Goal: Contribute content: Contribute content

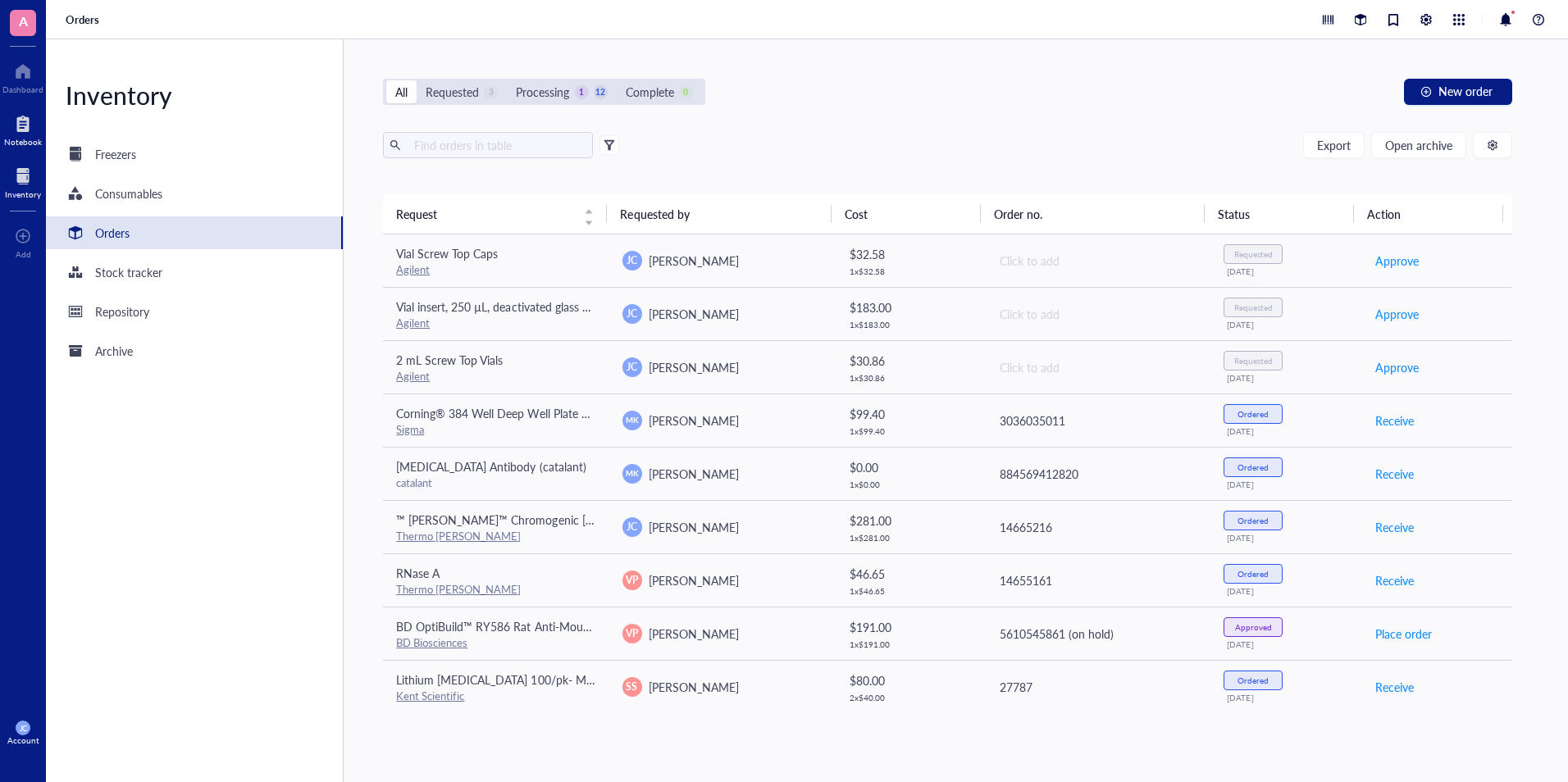
click at [22, 123] on div at bounding box center [23, 124] width 38 height 26
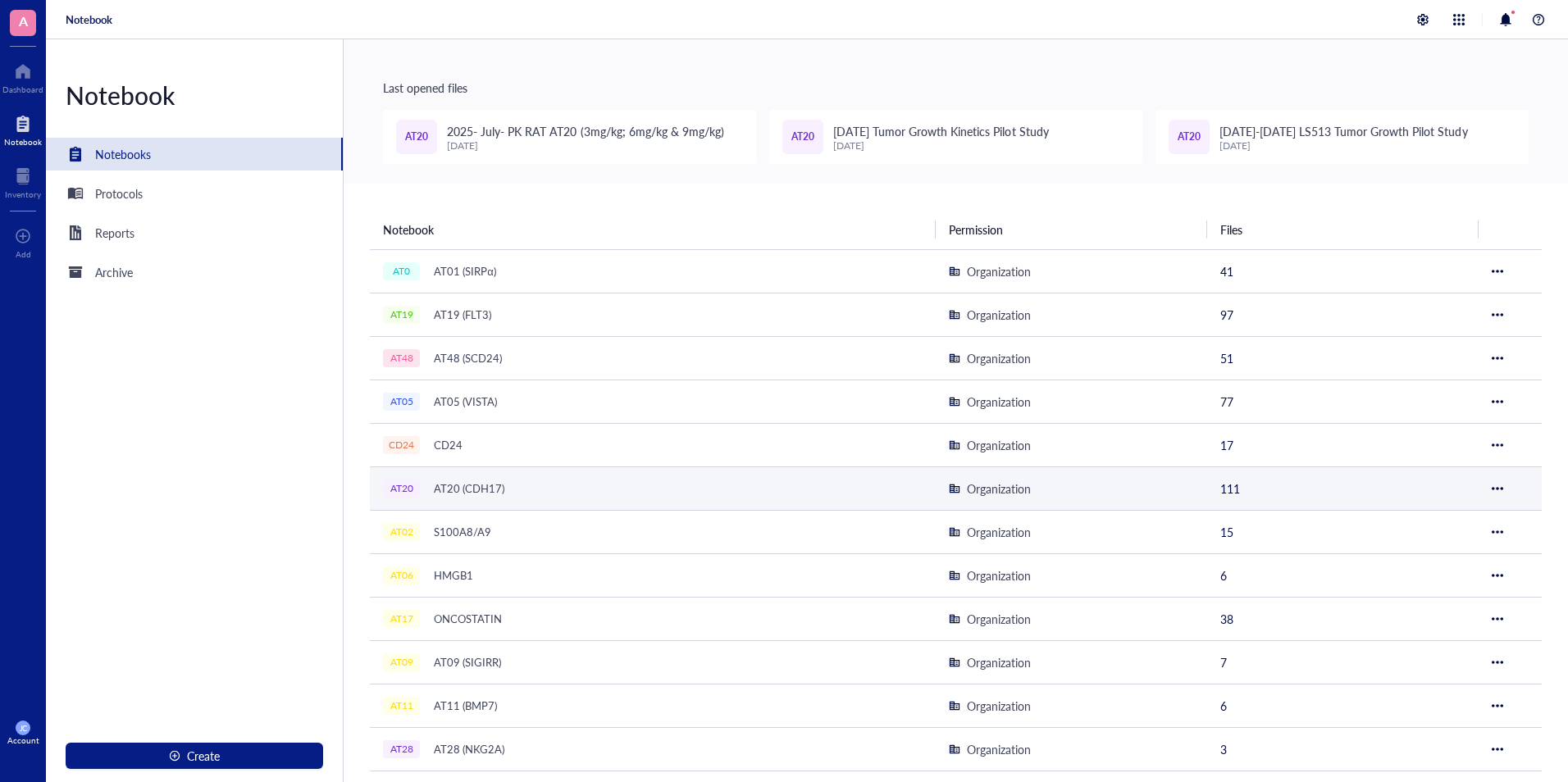
click at [533, 477] on div "AT20 AT20 (CDH17)" at bounding box center [588, 489] width 410 height 23
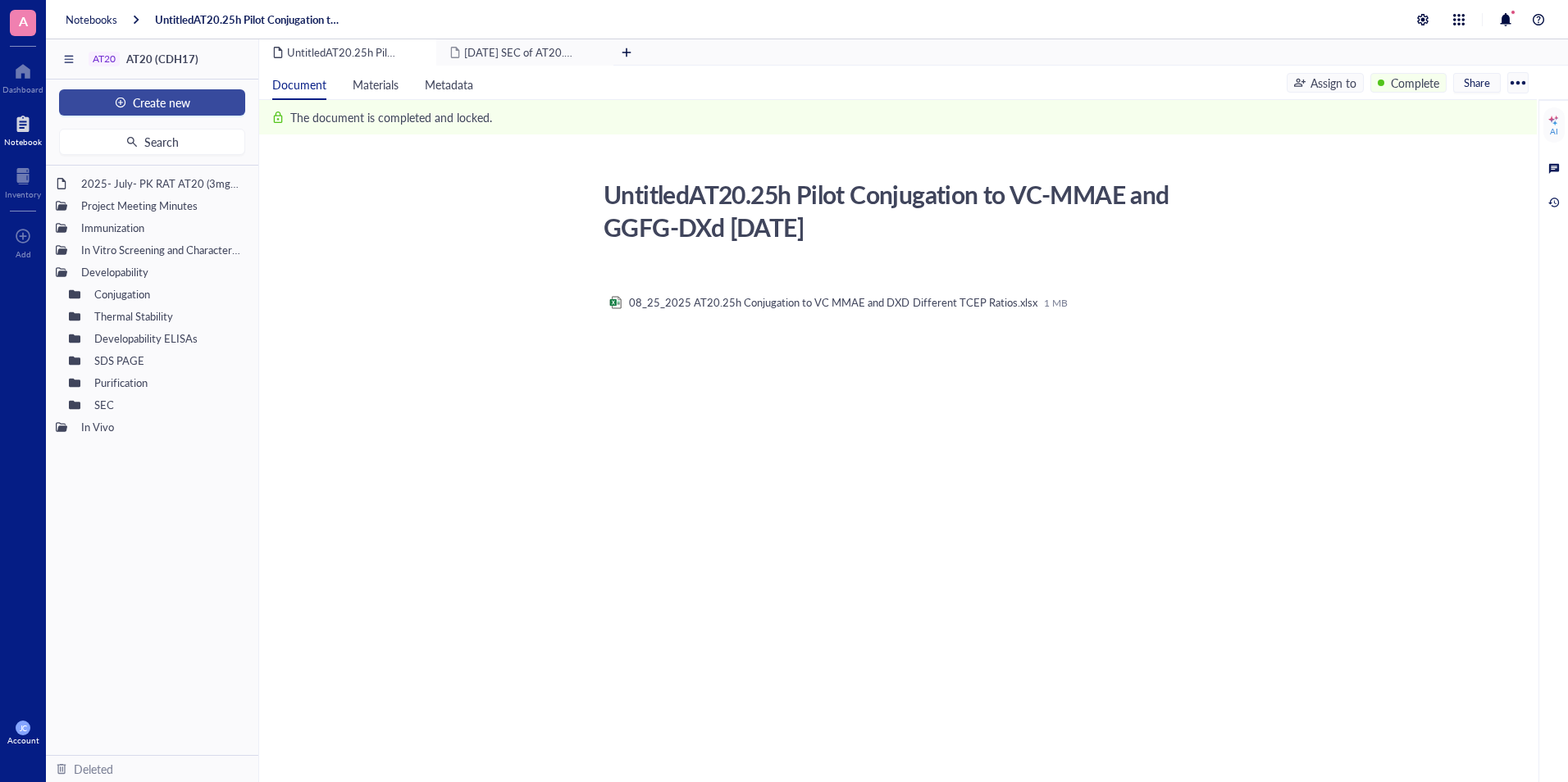
click at [240, 99] on button "Create new" at bounding box center [152, 102] width 186 height 26
click at [168, 138] on div "New file" at bounding box center [151, 133] width 159 height 18
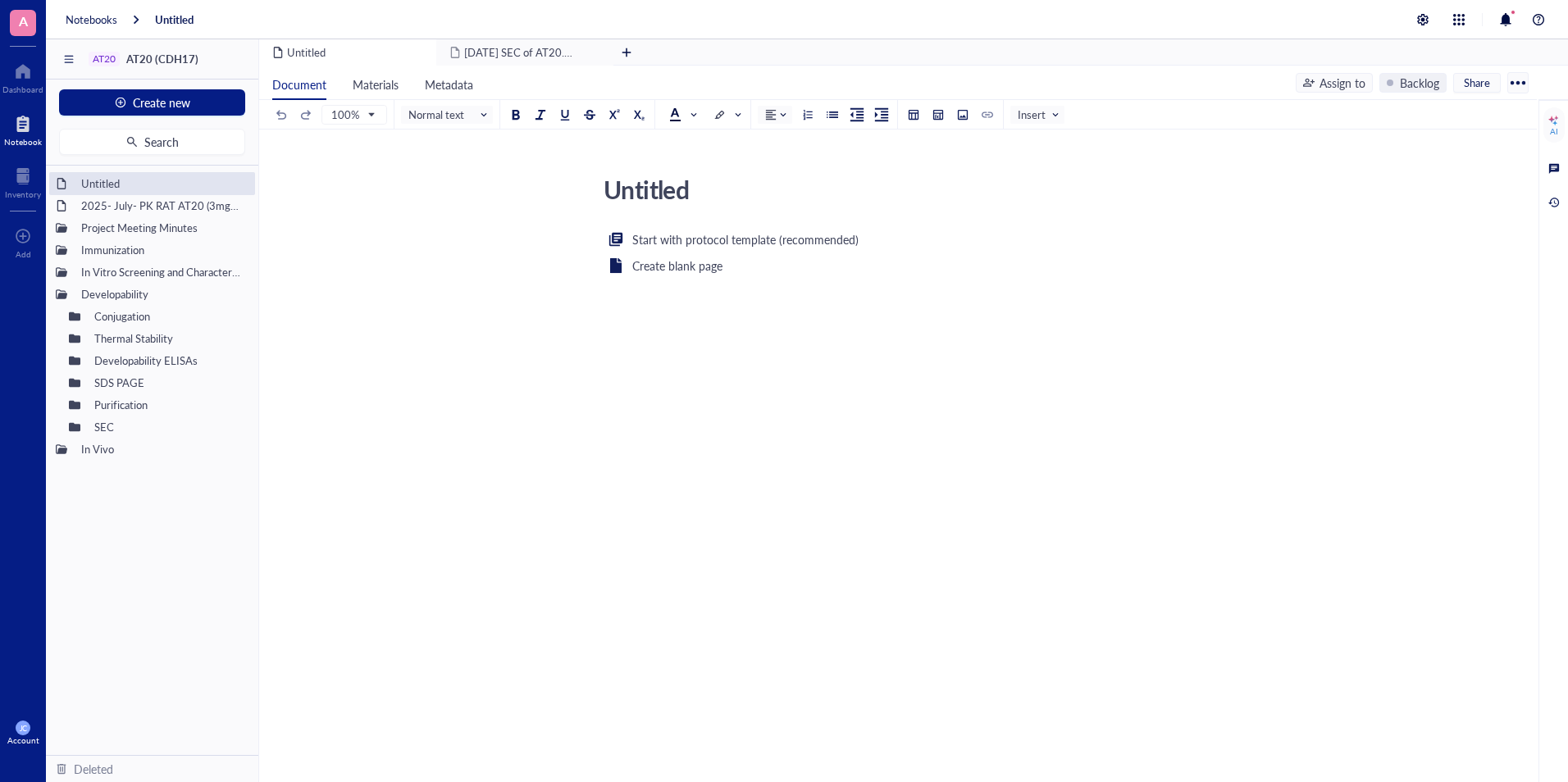
drag, startPoint x: 730, startPoint y: 181, endPoint x: 599, endPoint y: 184, distance: 131.0
click at [599, 184] on textarea "Untitled" at bounding box center [888, 189] width 582 height 39
type textarea "AT20.25h Conjugation to VC MMAE and DXd [DATE]"
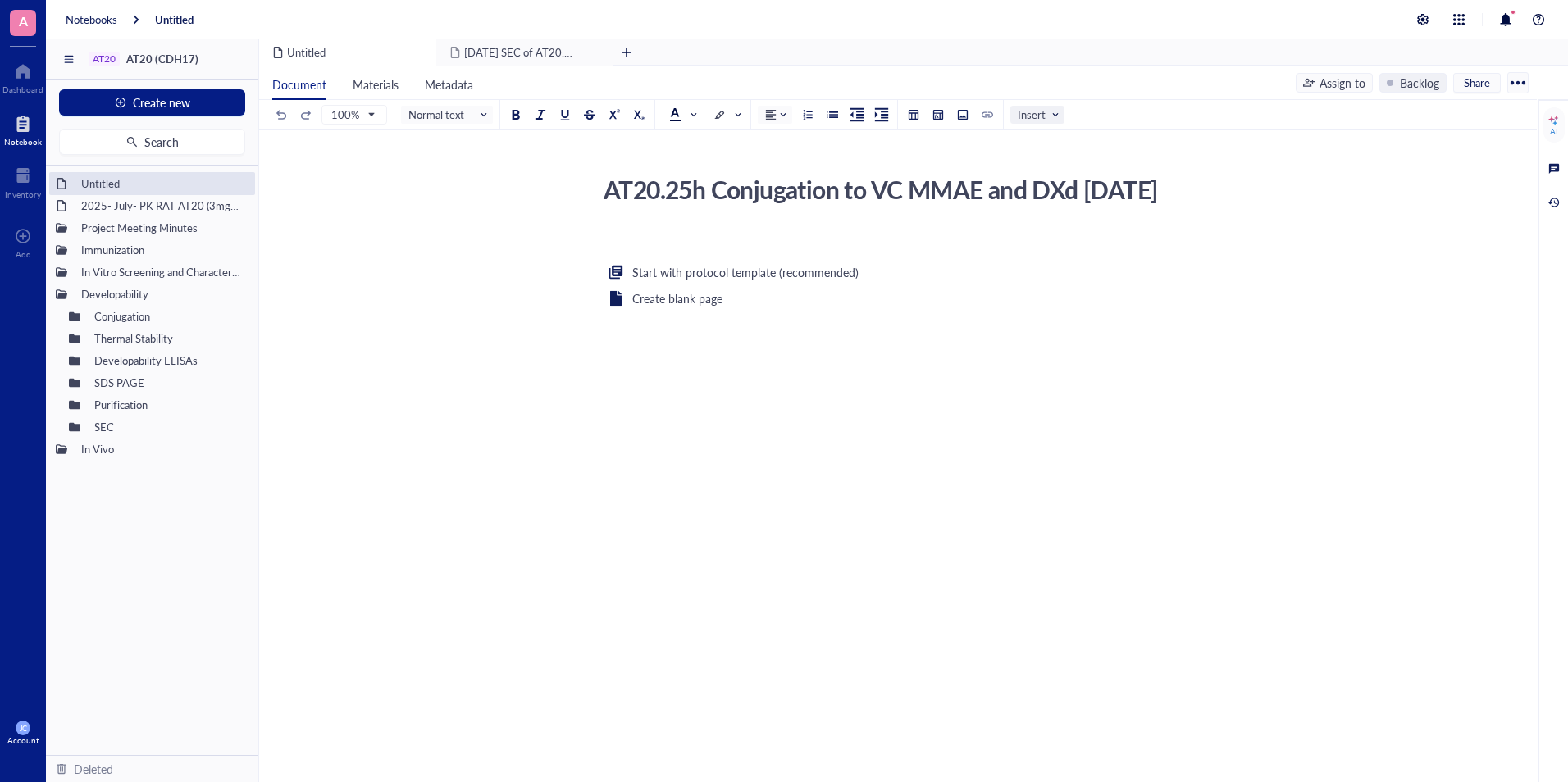
click at [1024, 114] on span "Insert" at bounding box center [1039, 115] width 43 height 14
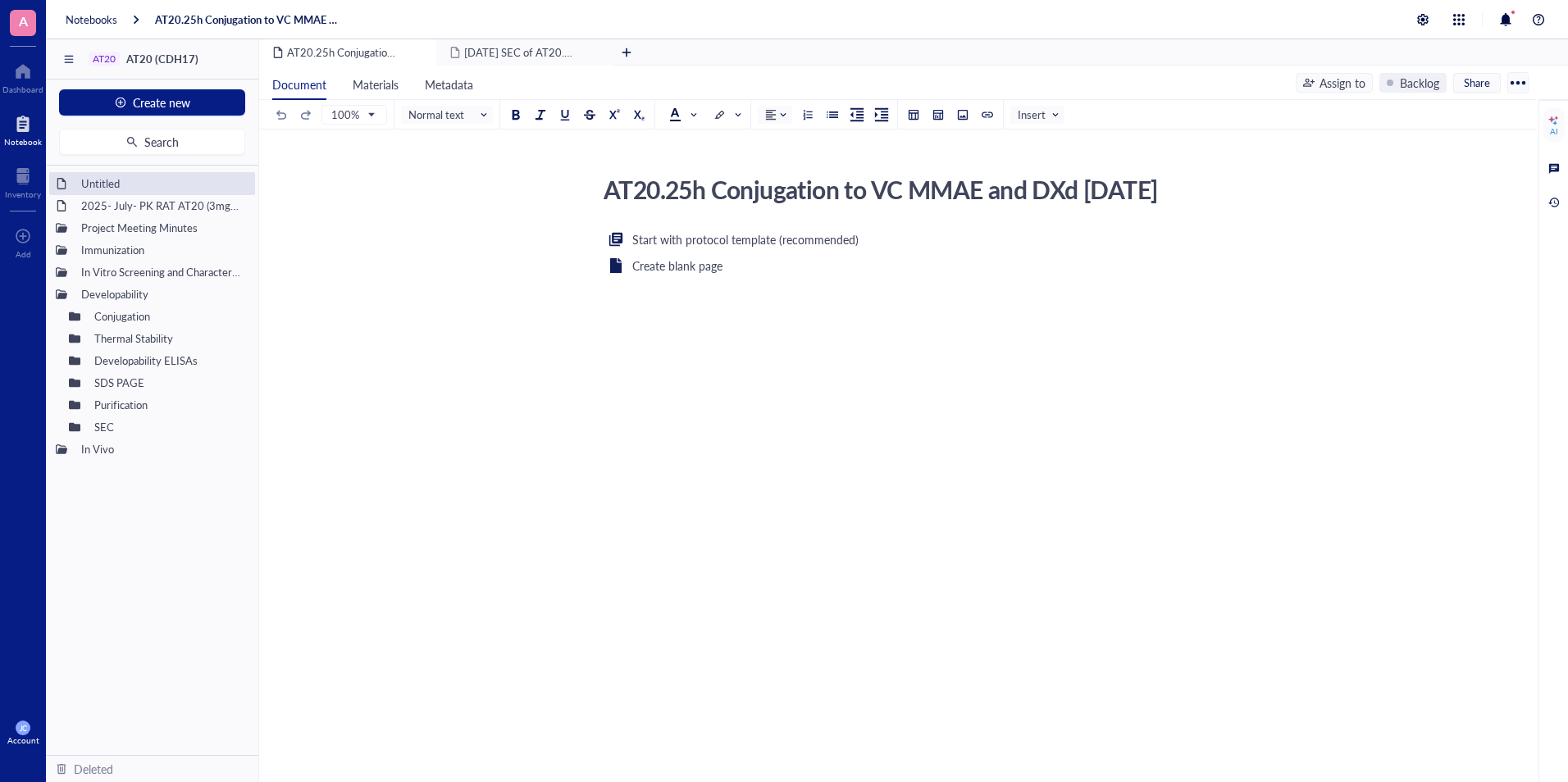
click at [1033, 140] on div "AT20.25h Conjugation to VC MMAE and DXd [DATE] AT20.25h Conjugation to VC MMAE …" at bounding box center [894, 338] width 1271 height 417
click at [1027, 118] on span "Insert" at bounding box center [1039, 115] width 43 height 14
click at [1037, 137] on div "File" at bounding box center [1039, 144] width 34 height 14
click at [774, 257] on div "﻿ Upload a file" at bounding box center [895, 243] width 584 height 28
click at [1358, 87] on div "Assign to" at bounding box center [1341, 82] width 46 height 18
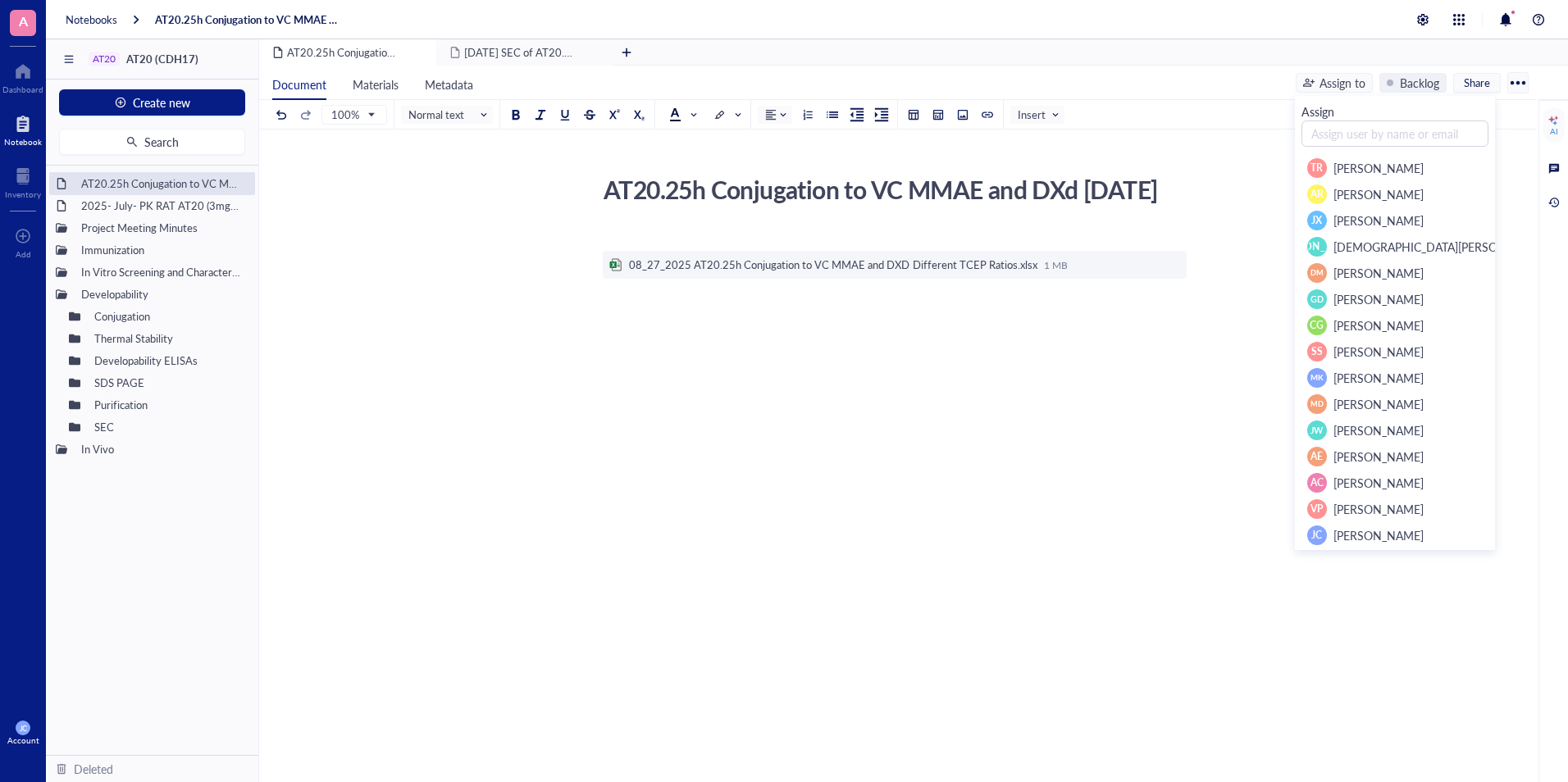
click at [1358, 87] on div "Assign to" at bounding box center [1341, 82] width 46 height 18
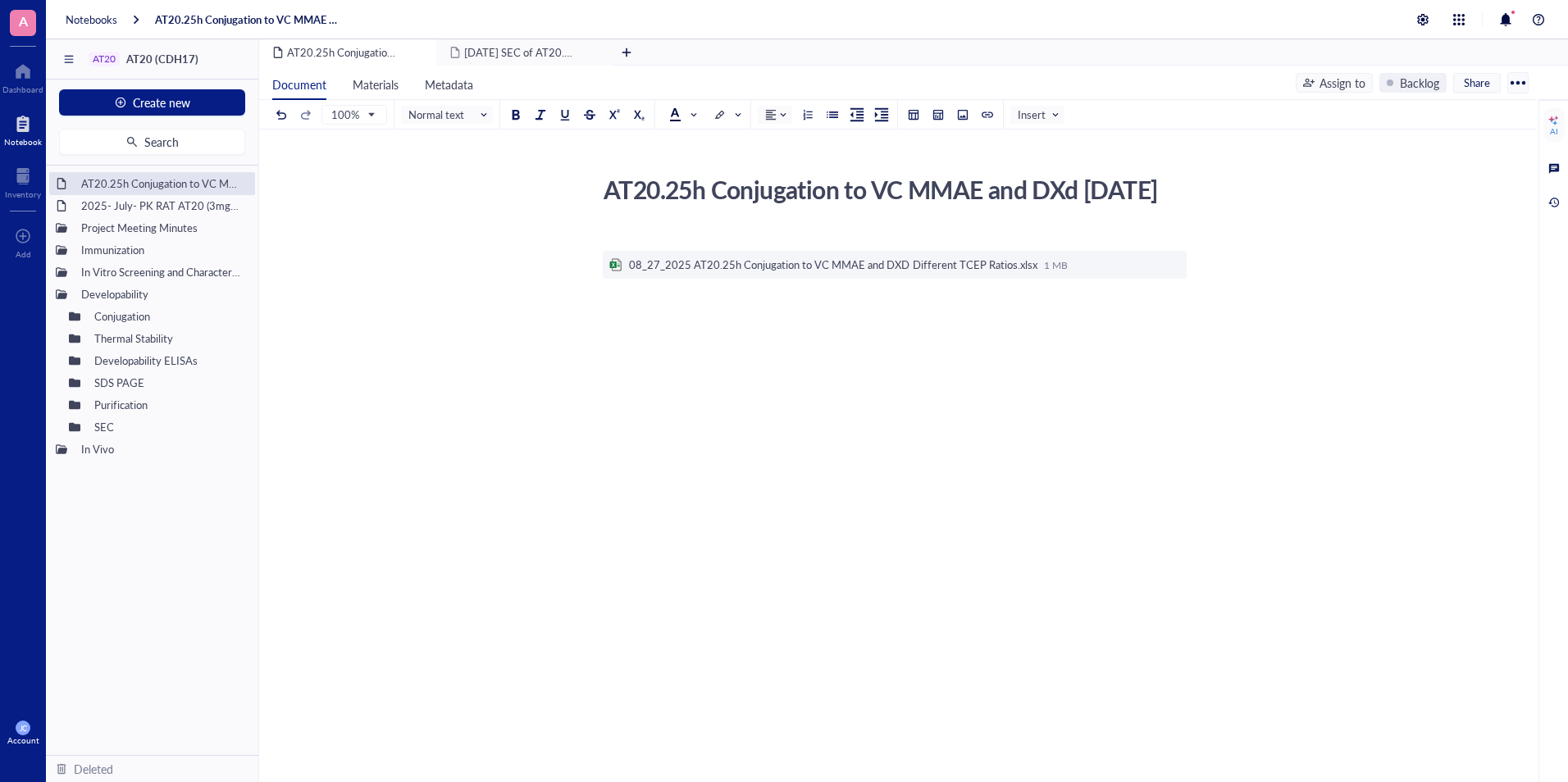
click at [1515, 85] on div at bounding box center [1517, 82] width 26 height 26
click at [1338, 161] on div "AT20.25h Conjugation to VC MMAE and DXd [DATE] AT20.25h Conjugation to VC MMAE …" at bounding box center [894, 363] width 1271 height 466
click at [1399, 93] on div "Document Materials Metadata Assign to Backlog Share" at bounding box center [898, 82] width 1278 height 34
click at [1402, 86] on div "Backlog" at bounding box center [1419, 82] width 39 height 18
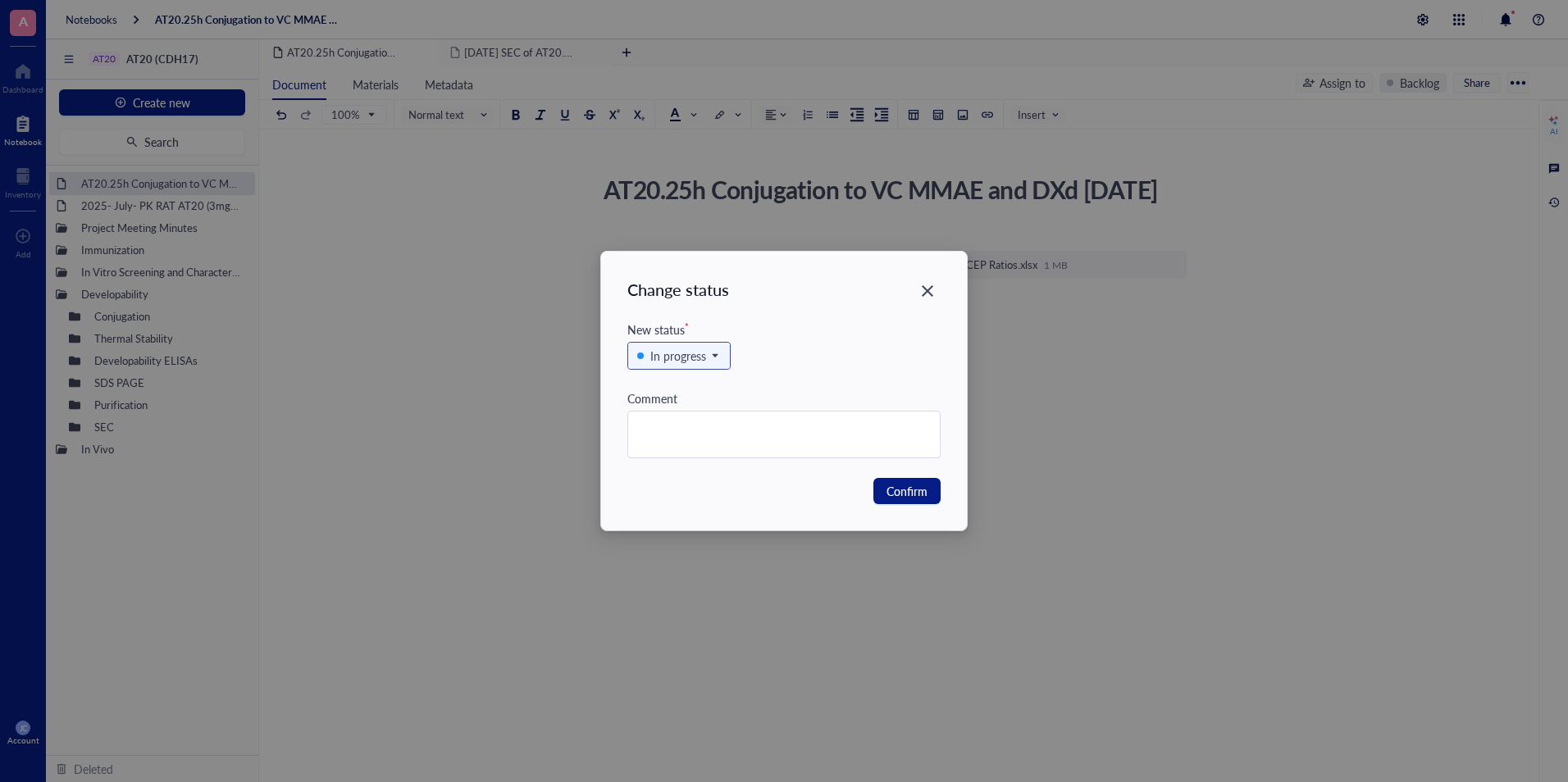
click at [661, 352] on div "In progress" at bounding box center [678, 356] width 56 height 18
click at [680, 443] on div "In review" at bounding box center [674, 438] width 46 height 18
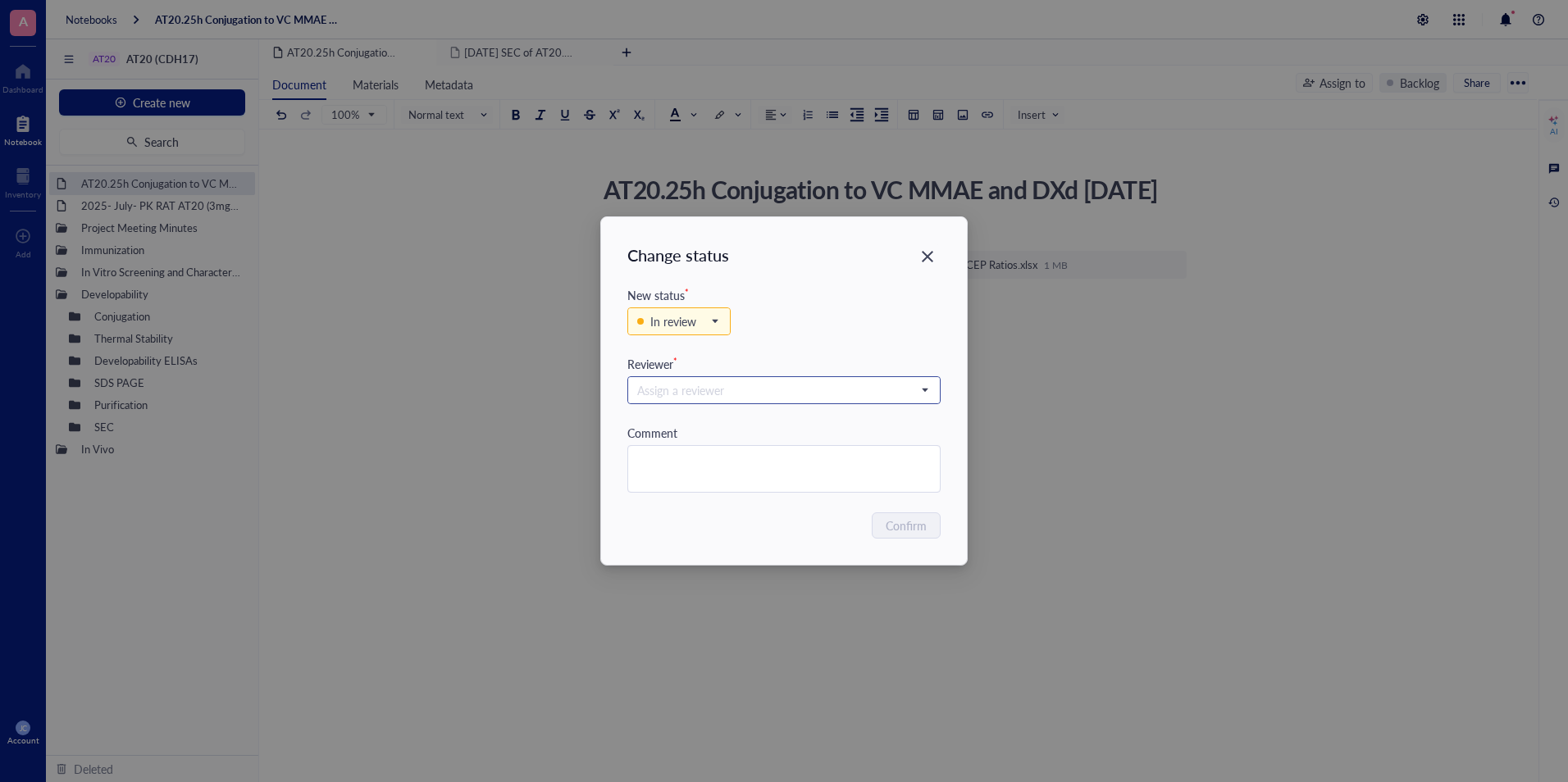
click at [759, 392] on input "search" at bounding box center [776, 390] width 279 height 24
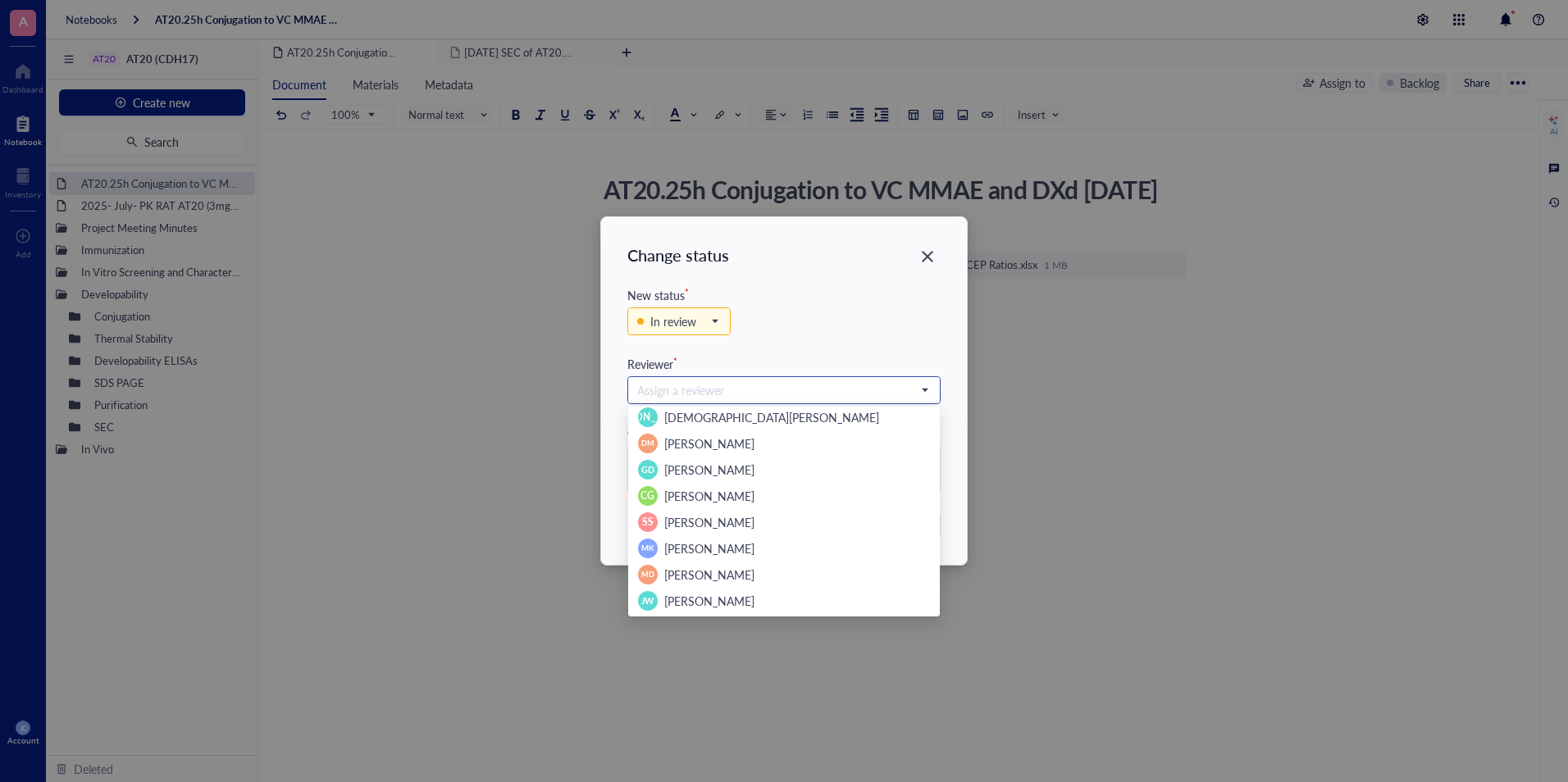
scroll to position [158, 0]
click at [719, 503] on span "[PERSON_NAME]" at bounding box center [709, 499] width 90 height 16
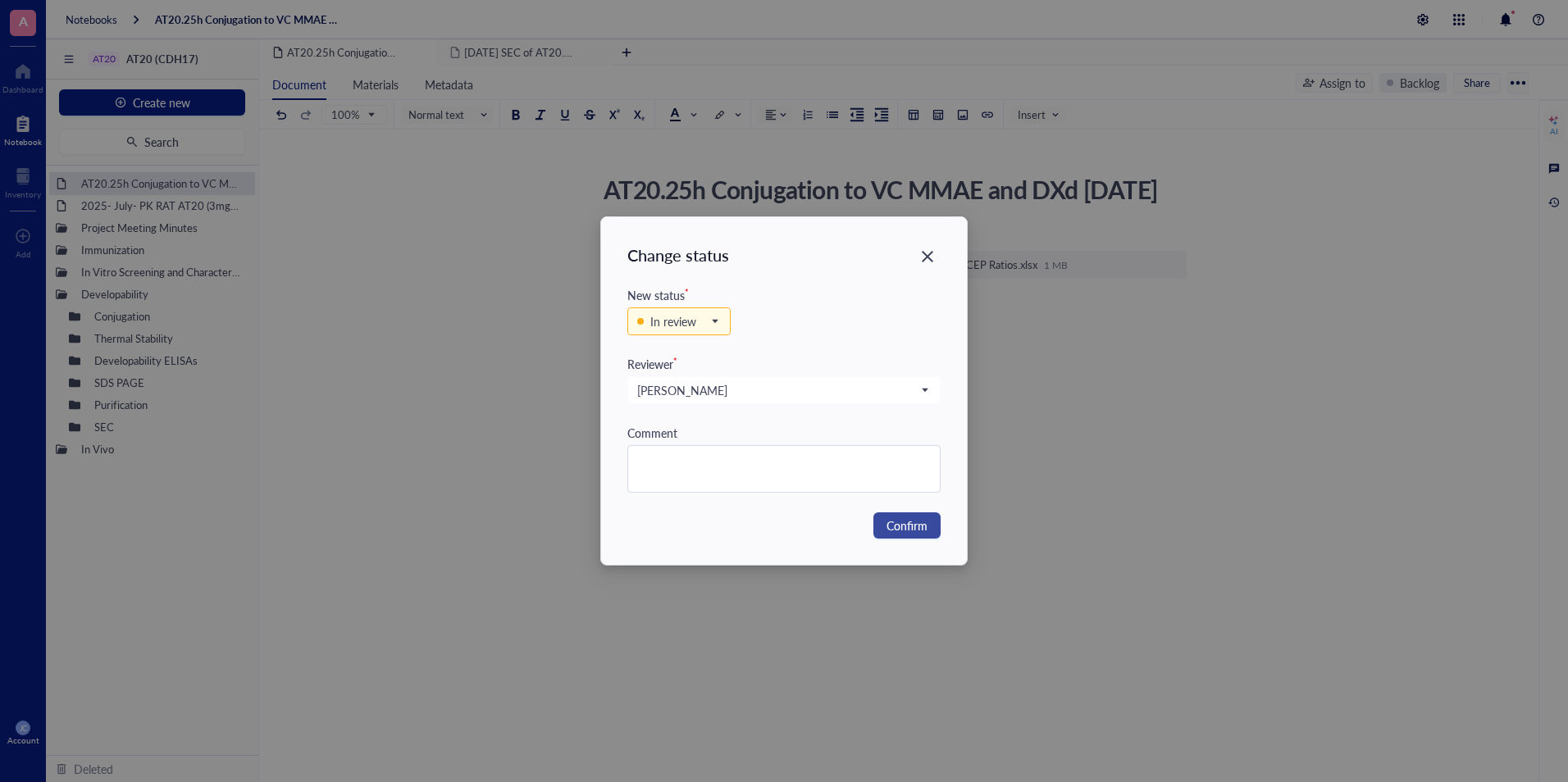
click at [890, 520] on span "Confirm" at bounding box center [907, 525] width 41 height 18
